Goal: Navigation & Orientation: Find specific page/section

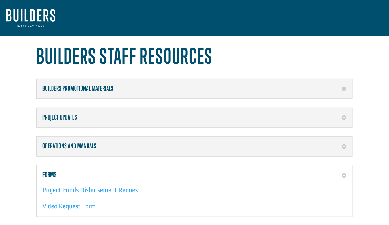
click at [22, 18] on img at bounding box center [30, 18] width 49 height 18
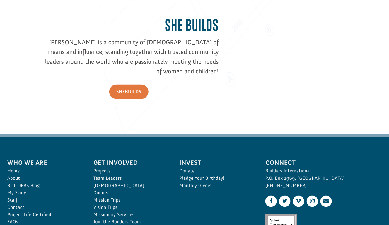
scroll to position [858, 0]
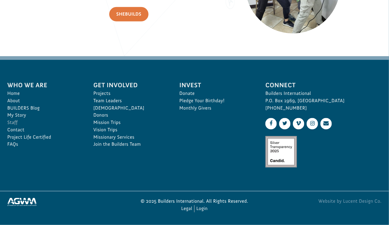
click at [10, 125] on link "Staff" at bounding box center [43, 122] width 73 height 7
